Goal: Register for event/course

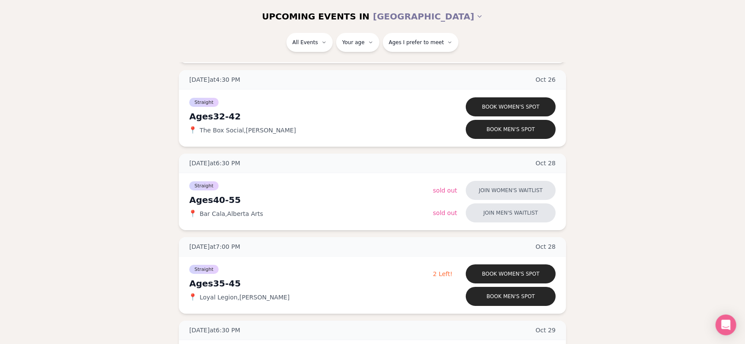
scroll to position [1919, 0]
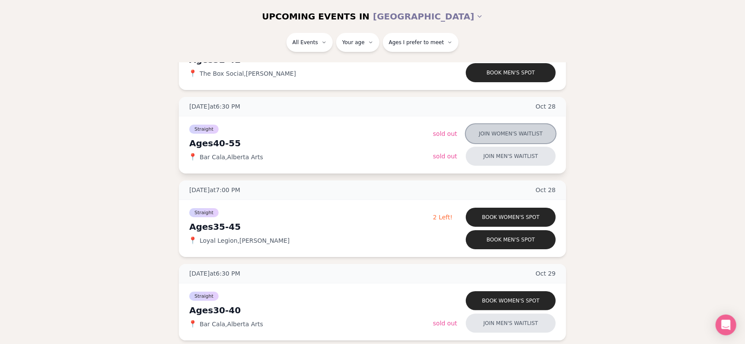
click at [483, 134] on button "Join women's waitlist" at bounding box center [511, 133] width 90 height 19
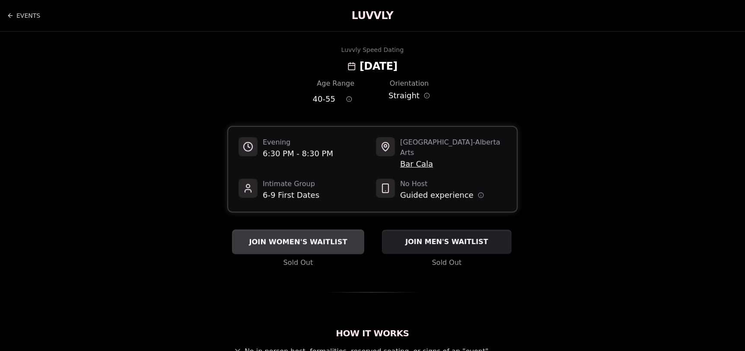
click at [332, 236] on span "JOIN WOMEN'S WAITLIST" at bounding box center [298, 241] width 102 height 10
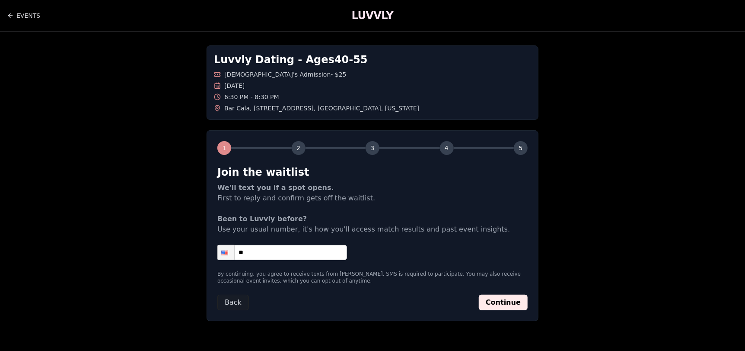
click at [315, 254] on input "**" at bounding box center [282, 252] width 130 height 15
type input "**********"
click at [523, 302] on button "Continue" at bounding box center [503, 302] width 49 height 16
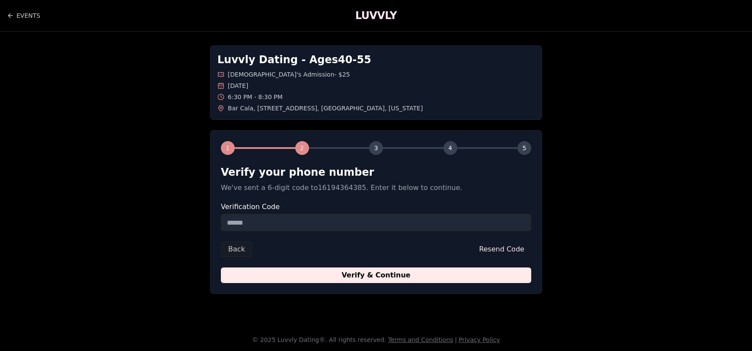
click at [320, 218] on input "Verification Code" at bounding box center [376, 222] width 310 height 17
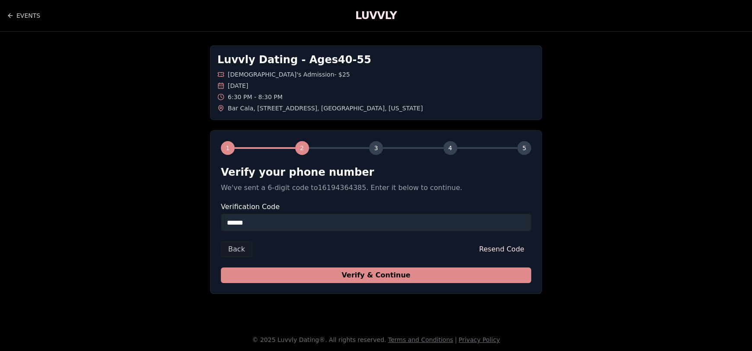
type input "******"
click at [389, 278] on button "Verify & Continue" at bounding box center [376, 275] width 310 height 16
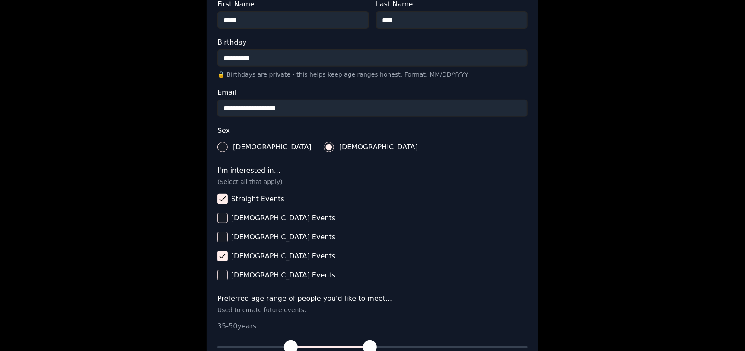
scroll to position [259, 0]
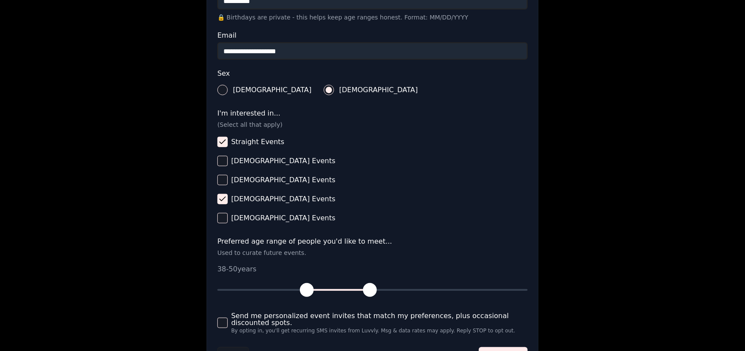
drag, startPoint x: 290, startPoint y: 290, endPoint x: 306, endPoint y: 294, distance: 16.9
click at [306, 294] on span "button" at bounding box center [307, 290] width 14 height 14
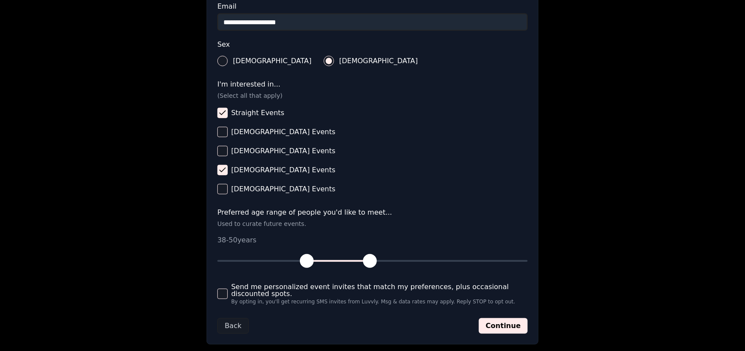
scroll to position [338, 0]
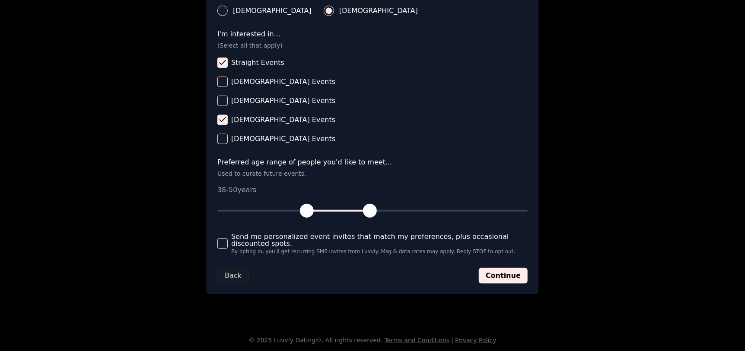
click at [220, 245] on button "Send me personalized event invites that match my preferences, plus occasional d…" at bounding box center [222, 243] width 10 height 10
click at [507, 274] on button "Continue" at bounding box center [503, 276] width 49 height 16
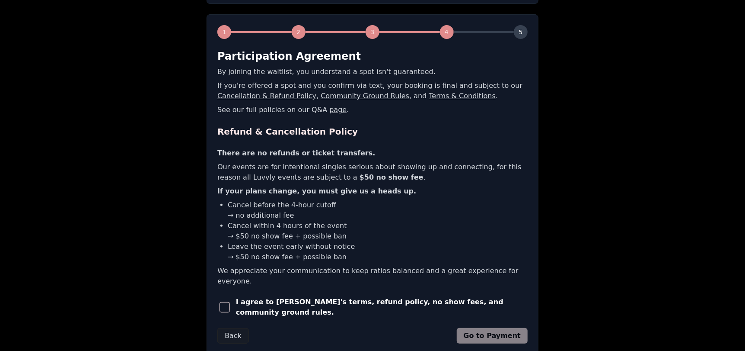
scroll to position [164, 0]
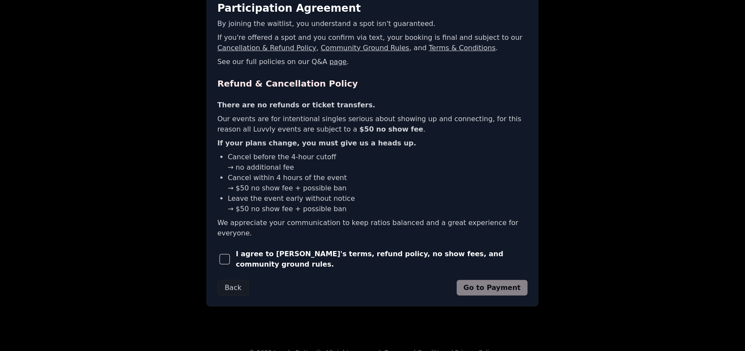
click at [230, 254] on span "button" at bounding box center [225, 259] width 10 height 10
click at [495, 280] on button "Go to Payment" at bounding box center [492, 288] width 71 height 16
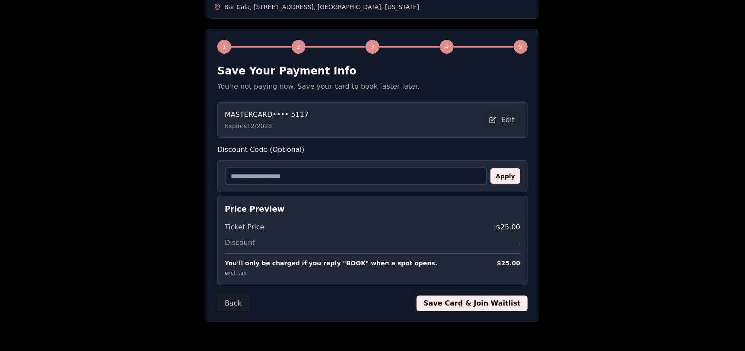
scroll to position [0, 0]
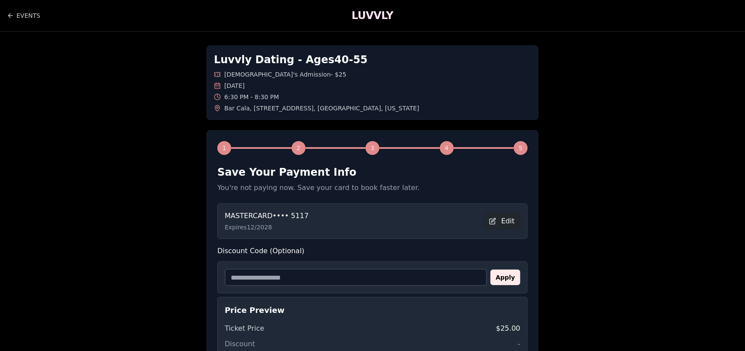
click at [506, 219] on button "Edit" at bounding box center [502, 221] width 37 height 16
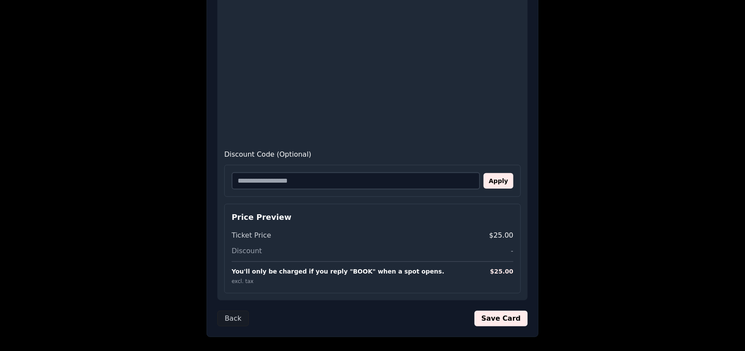
scroll to position [436, 0]
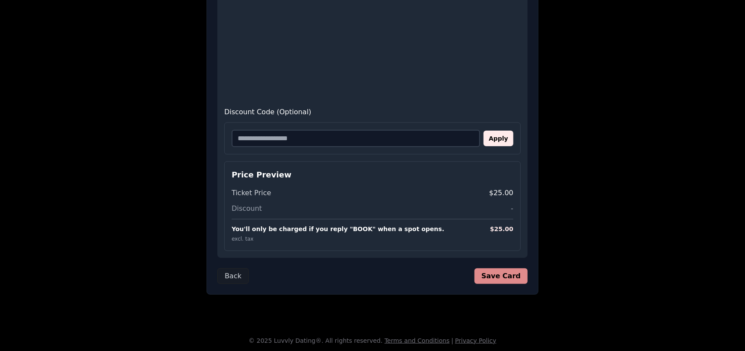
click at [509, 271] on button "Save Card" at bounding box center [501, 276] width 53 height 16
